Goal: Transaction & Acquisition: Purchase product/service

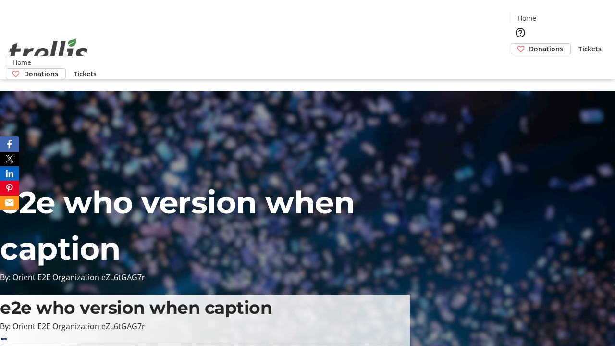
click at [529, 44] on span "Donations" at bounding box center [546, 49] width 34 height 10
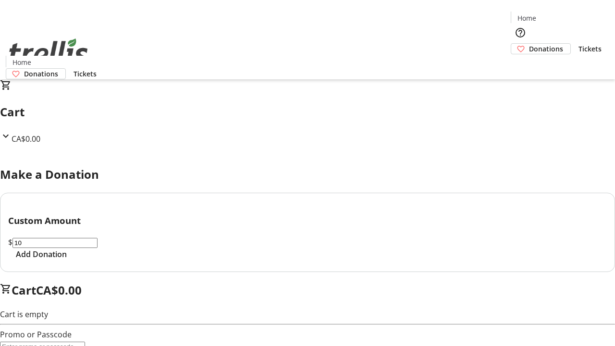
click at [67, 260] on span "Add Donation" at bounding box center [41, 254] width 51 height 12
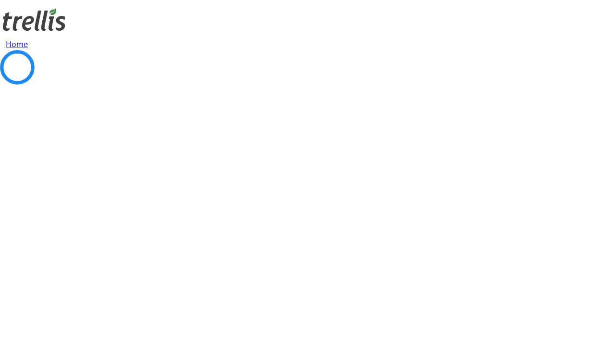
select select "CA"
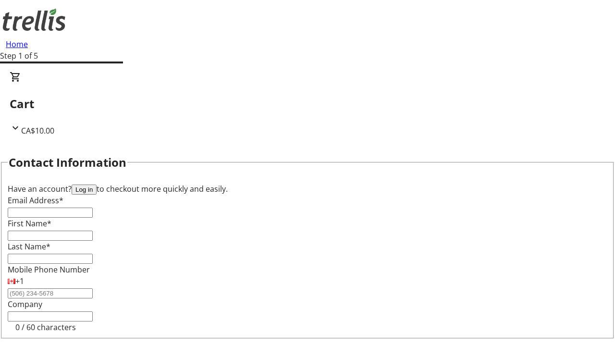
click at [97, 184] on button "Log in" at bounding box center [84, 189] width 25 height 10
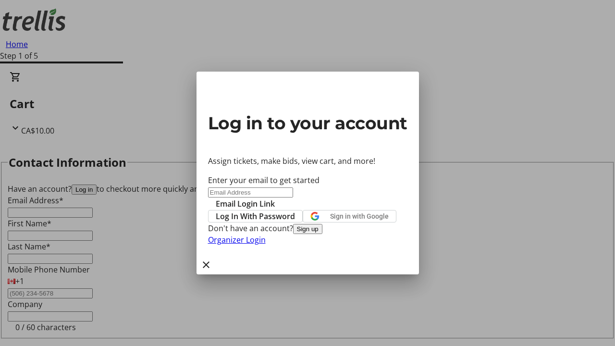
click at [295, 210] on span "Log In With Password" at bounding box center [255, 216] width 79 height 12
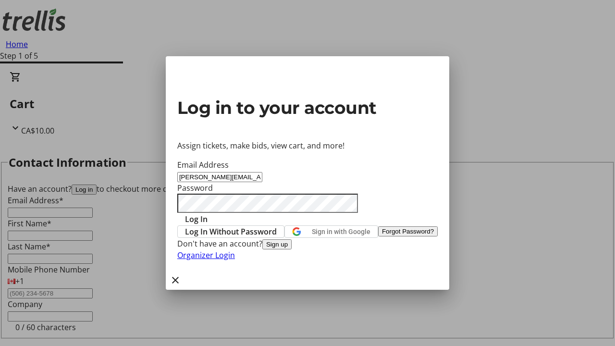
type input "[PERSON_NAME][EMAIL_ADDRESS][DOMAIN_NAME]"
click at [208, 213] on span "Log In" at bounding box center [196, 219] width 23 height 12
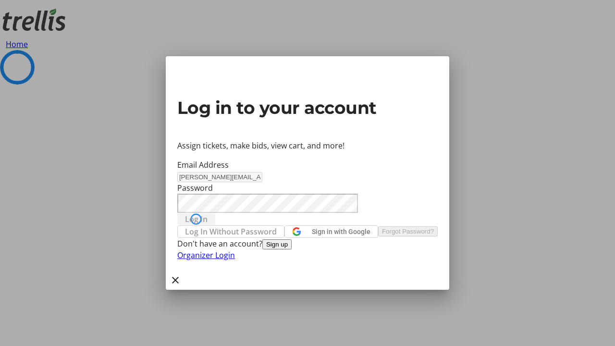
select select "CA"
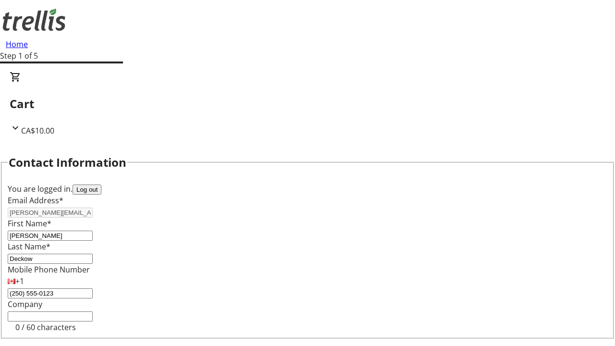
type input "[STREET_ADDRESS][PERSON_NAME]"
type input "Kelowna"
